Goal: Obtain resource: Download file/media

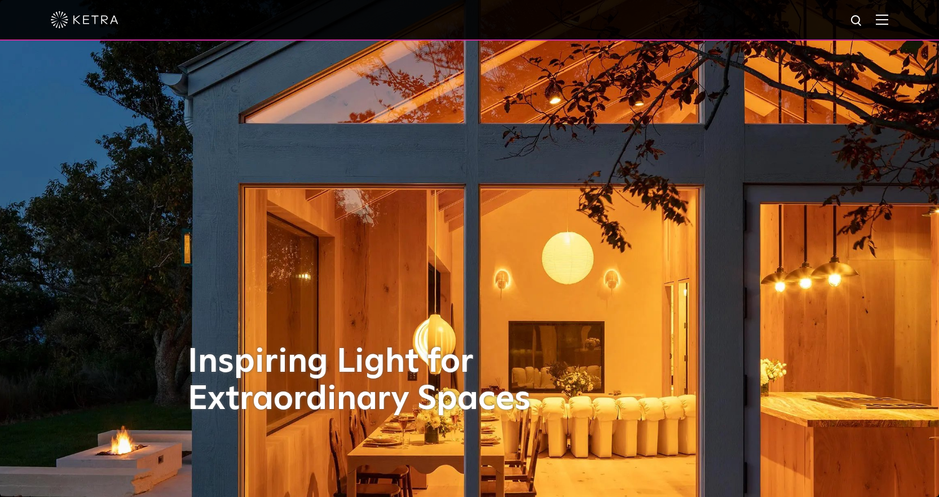
click at [888, 8] on div at bounding box center [469, 19] width 837 height 39
click at [888, 17] on img at bounding box center [881, 19] width 12 height 11
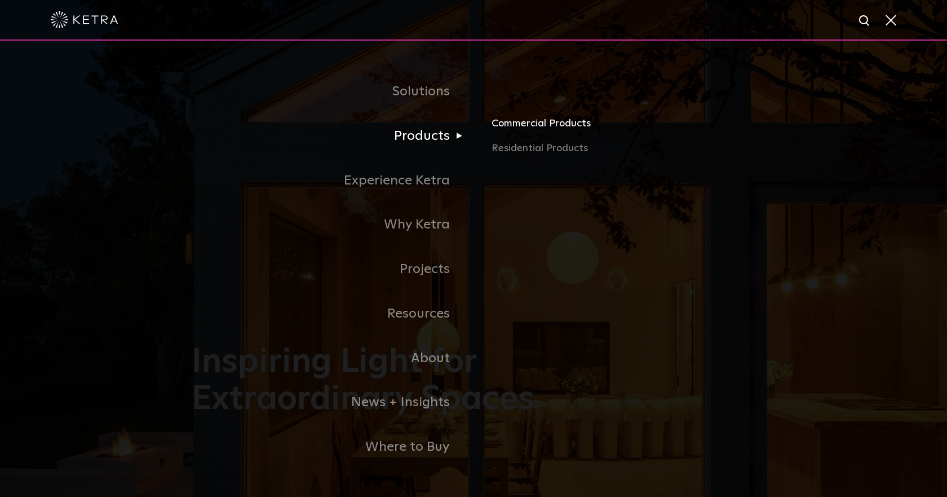
click at [522, 121] on link "Commercial Products" at bounding box center [624, 128] width 264 height 25
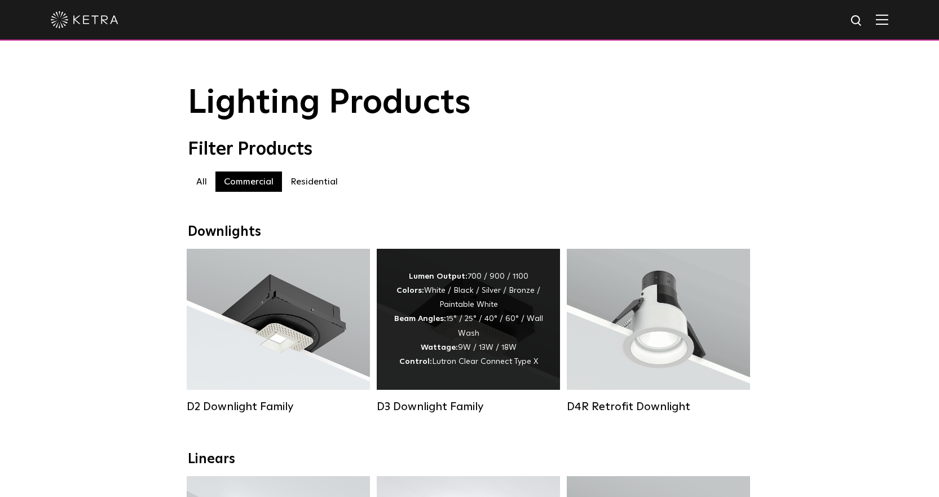
click at [446, 338] on div "Lumen Output: 700 / 900 / 1100 Colors: White / Black / Silver / Bronze / Painta…" at bounding box center [467, 318] width 149 height 99
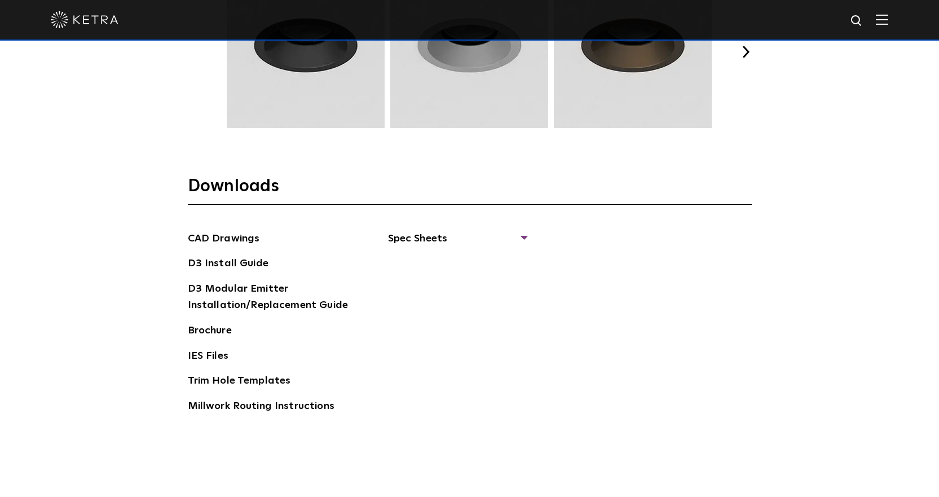
scroll to position [1691, 0]
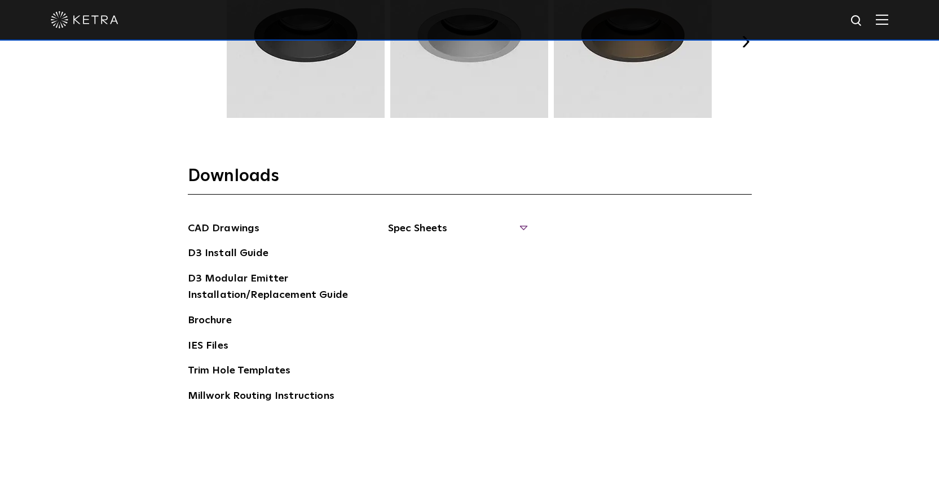
click at [454, 234] on span "Spec Sheets" at bounding box center [457, 232] width 138 height 25
